Goal: Task Accomplishment & Management: Manage account settings

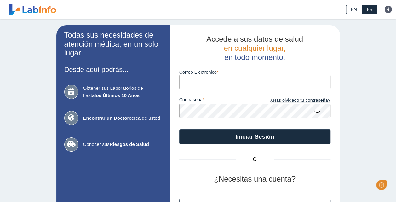
click at [220, 78] on input "Correo Electronico" at bounding box center [254, 82] width 151 height 14
type input "[EMAIL_ADDRESS][DOMAIN_NAME]"
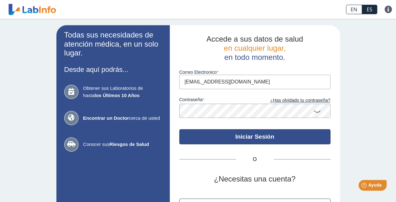
click at [248, 142] on button "Iniciar Sesión" at bounding box center [254, 136] width 151 height 15
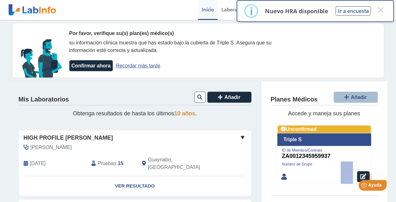
click at [302, 141] on div at bounding box center [324, 154] width 94 height 59
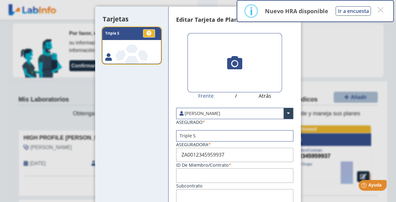
click at [341, 49] on ngb-modal-window "Tarjetas .a, .c { fill: #fff; } .b { fill: #87bf4a; } .c { font-size: 12px; } .…" at bounding box center [198, 101] width 396 height 202
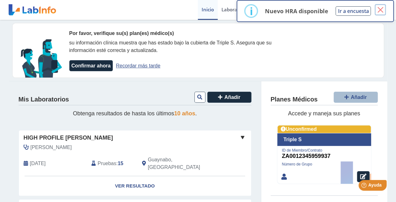
click at [380, 8] on button "×" at bounding box center [380, 9] width 11 height 11
